Goal: Transaction & Acquisition: Download file/media

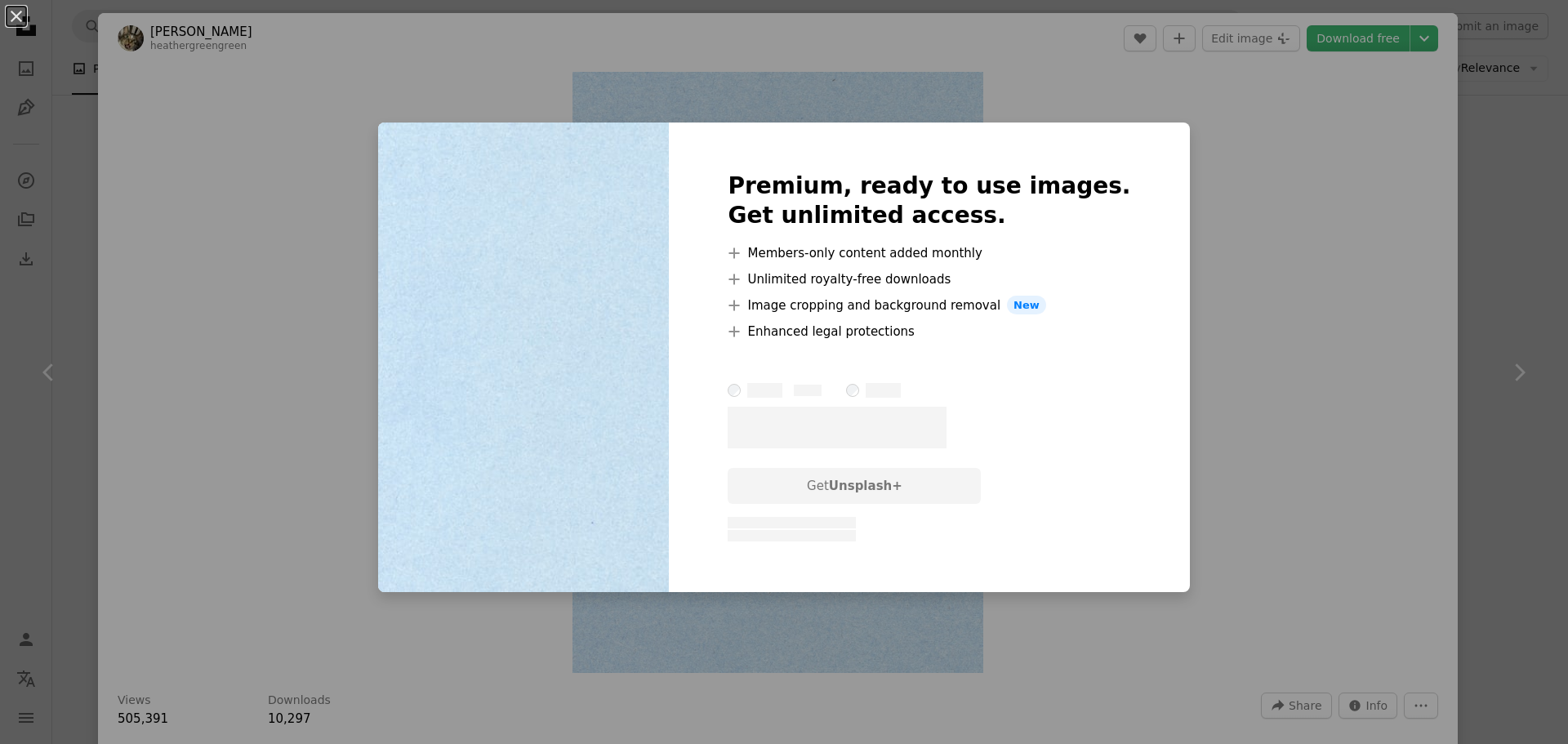
scroll to position [218, 0]
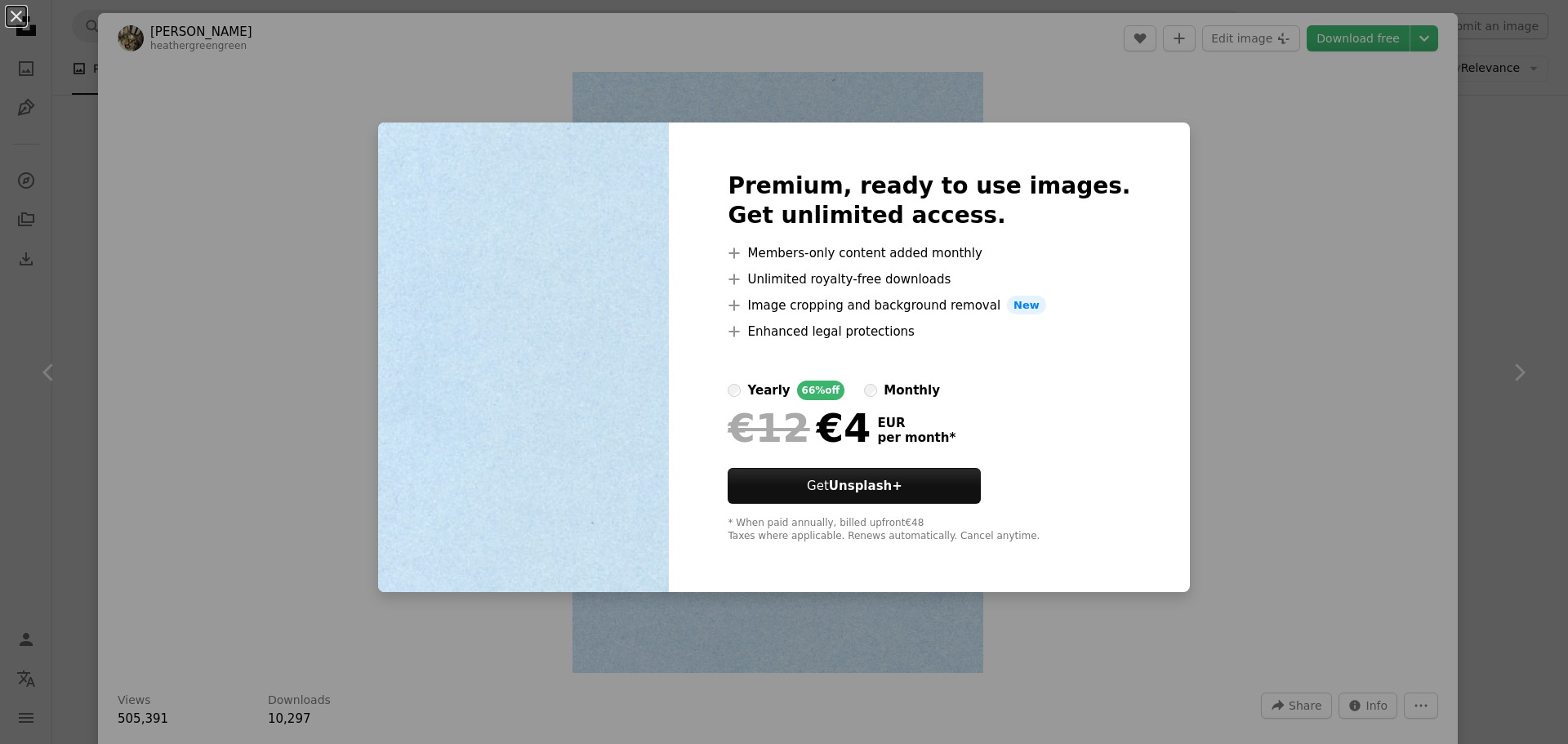
click at [1271, 303] on div "An X shape Premium, ready to use images. Get unlimited access. A plus sign Memb…" at bounding box center [784, 372] width 1568 height 744
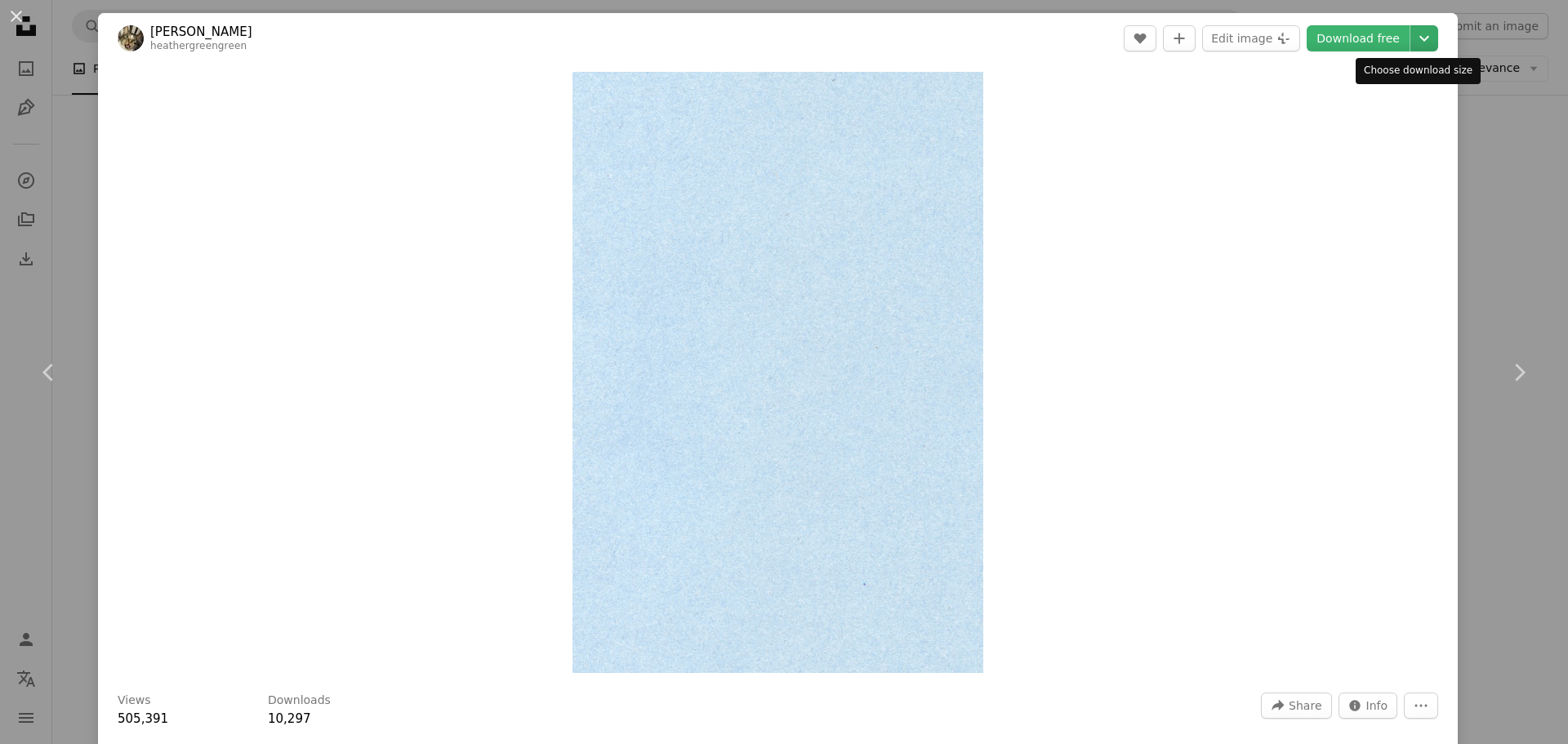
click at [1419, 37] on icon "Chevron down" at bounding box center [1424, 39] width 26 height 20
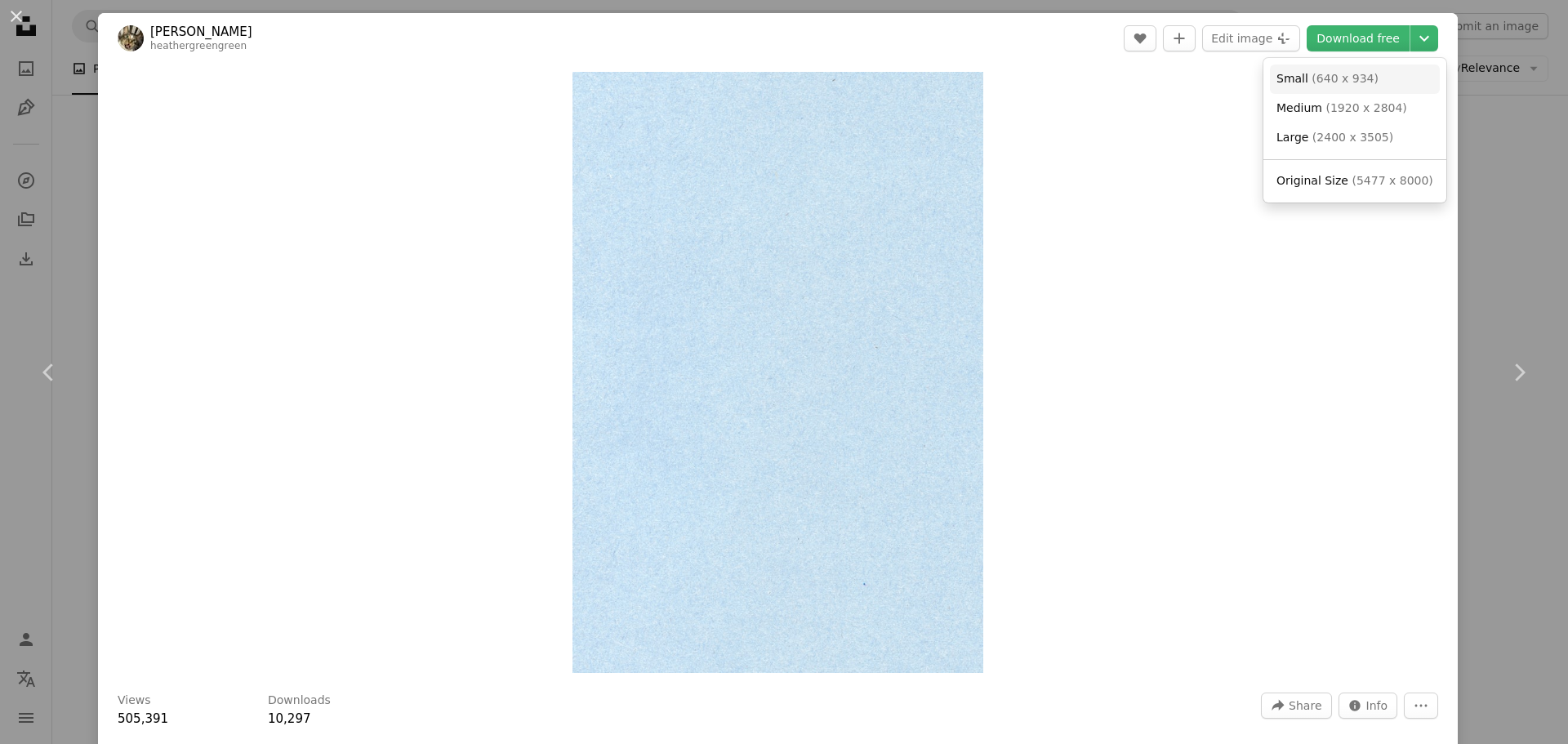
click at [1334, 77] on span "( 640 x 934 )" at bounding box center [1345, 78] width 67 height 13
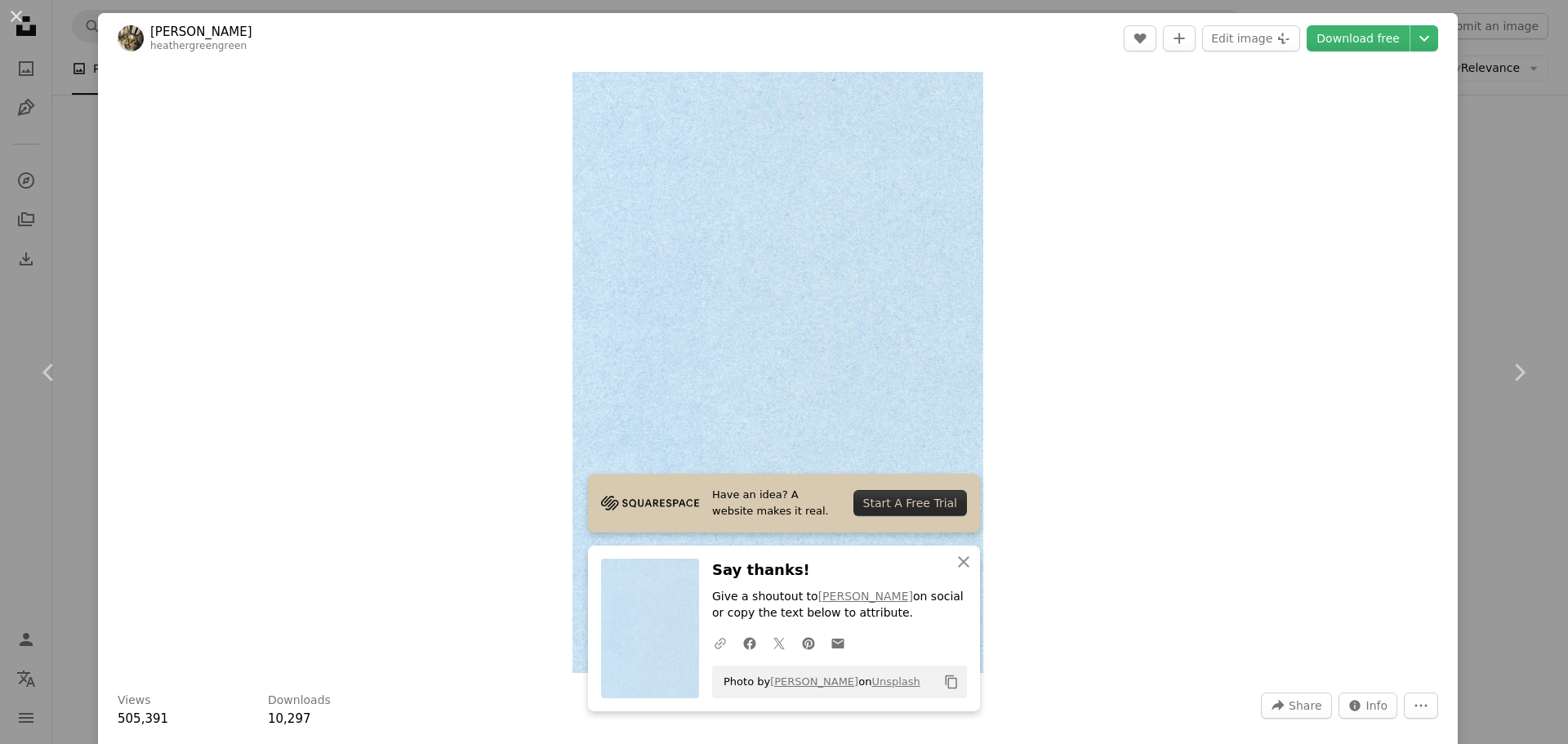
click at [715, 643] on icon "button" at bounding box center [720, 643] width 12 height 12
click at [836, 641] on icon "An envelope" at bounding box center [838, 643] width 14 height 14
